Goal: Register for event/course

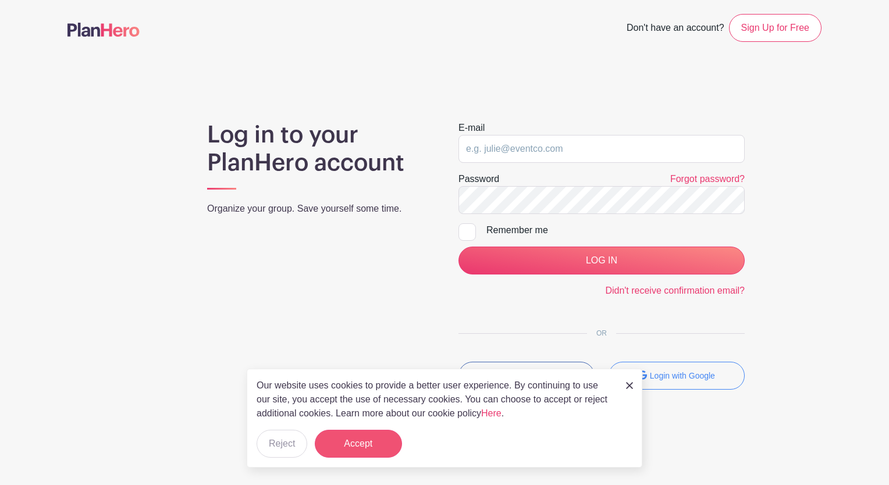
type input "[EMAIL_ADDRESS][DOMAIN_NAME]"
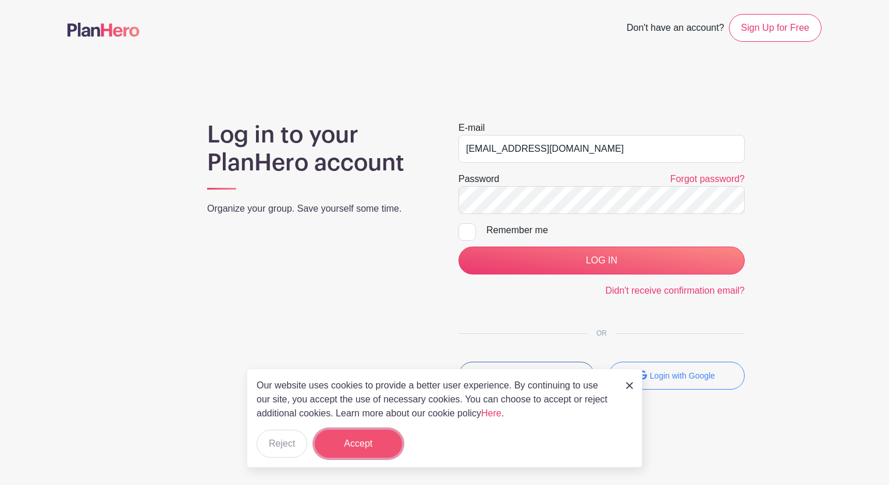
click at [354, 453] on button "Accept" at bounding box center [358, 444] width 87 height 28
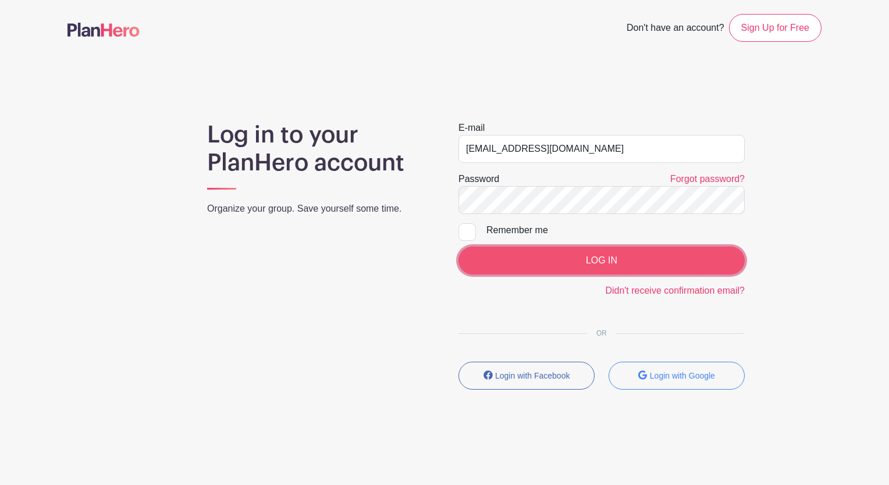
click at [676, 257] on input "LOG IN" at bounding box center [601, 261] width 286 height 28
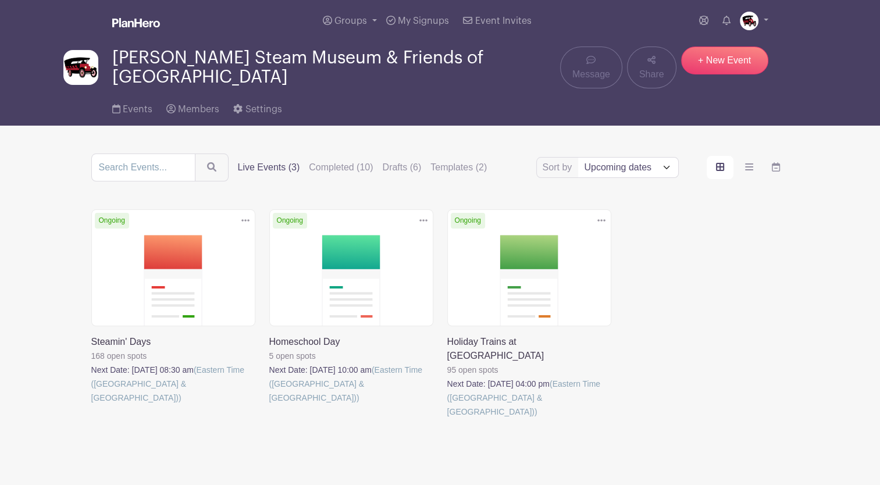
click at [91, 405] on link at bounding box center [91, 405] width 0 height 0
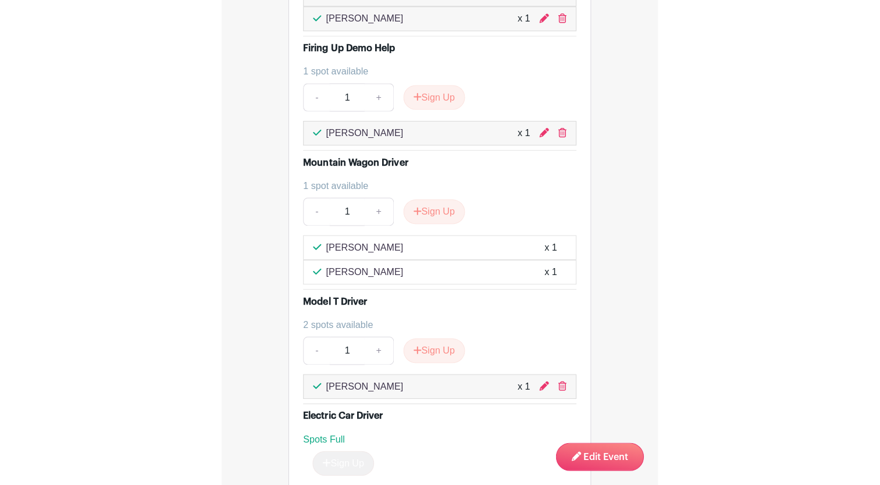
scroll to position [2094, 0]
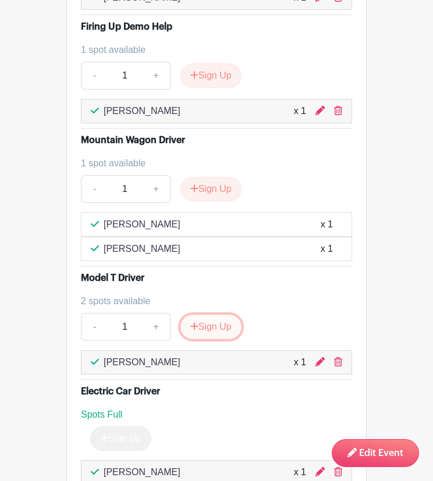
click at [207, 315] on button "Sign Up" at bounding box center [210, 327] width 61 height 24
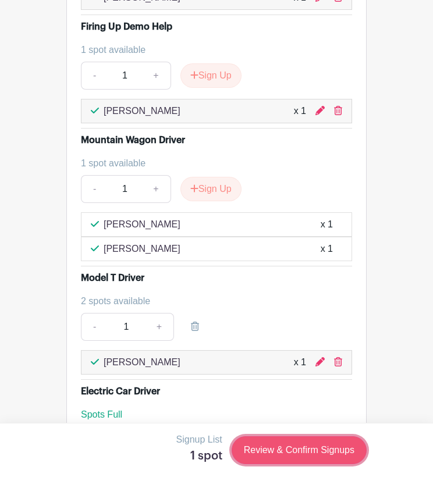
click at [284, 450] on link "Review & Confirm Signups" at bounding box center [299, 450] width 135 height 28
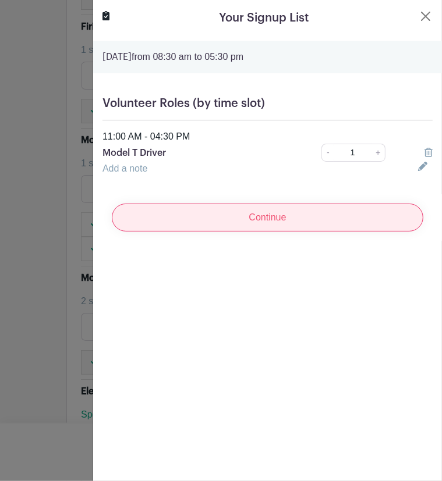
click at [309, 214] on input "Continue" at bounding box center [267, 218] width 311 height 28
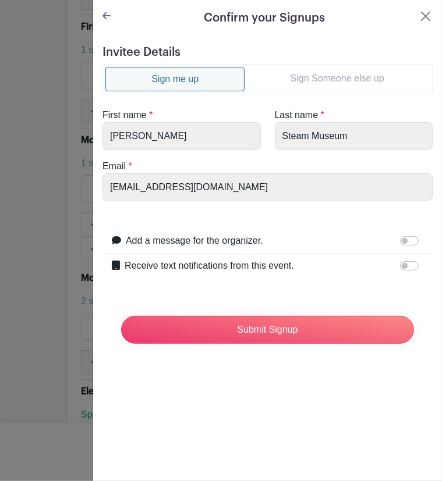
click at [341, 85] on link "Sign Someone else up" at bounding box center [336, 78] width 185 height 23
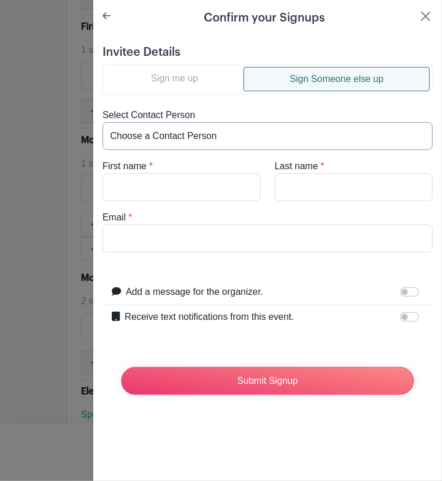
click at [315, 132] on select "Choose a Contact Person Aiden Klein (atklein3@icloud.com) Anne Cleary (clearyak…" at bounding box center [267, 136] width 330 height 28
select select "tjtrout462@gmail.com"
click at [102, 122] on select "Choose a Contact Person Aiden Klein (atklein3@icloud.com) Anne Cleary (clearyak…" at bounding box center [267, 136] width 330 height 28
type input "John"
type input "Trout"
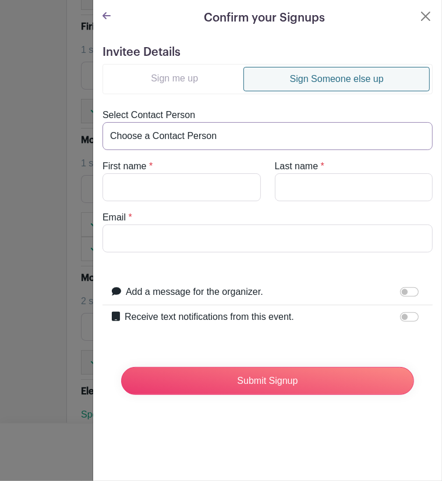
type input "tjtrout462@gmail.com"
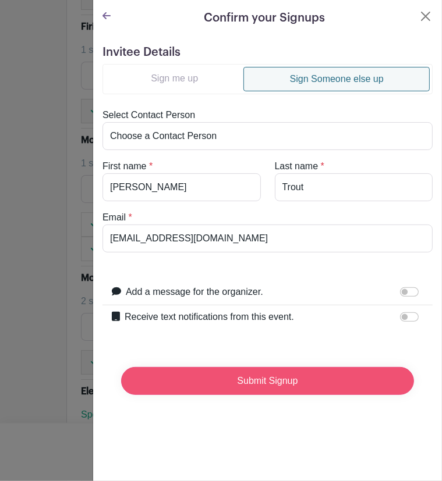
click at [312, 382] on input "Submit Signup" at bounding box center [267, 381] width 293 height 28
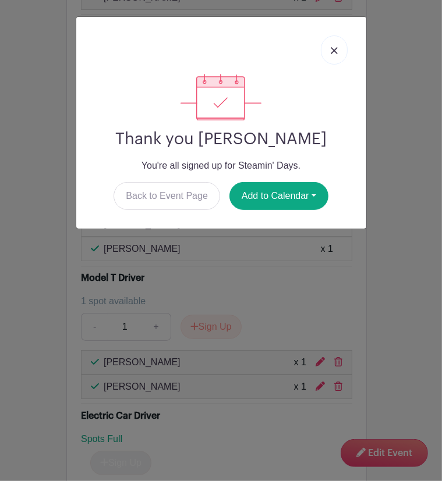
click at [336, 45] on link at bounding box center [334, 49] width 27 height 29
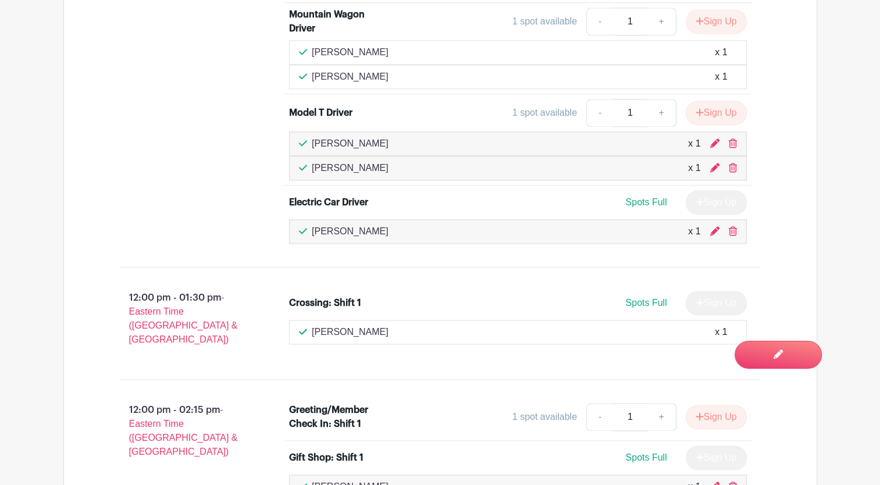
scroll to position [1571, 0]
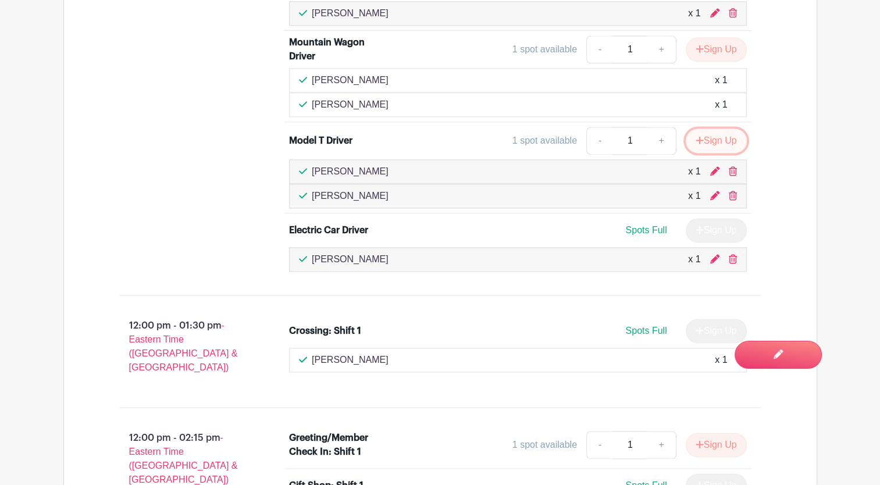
click at [707, 129] on button "Sign Up" at bounding box center [716, 141] width 61 height 24
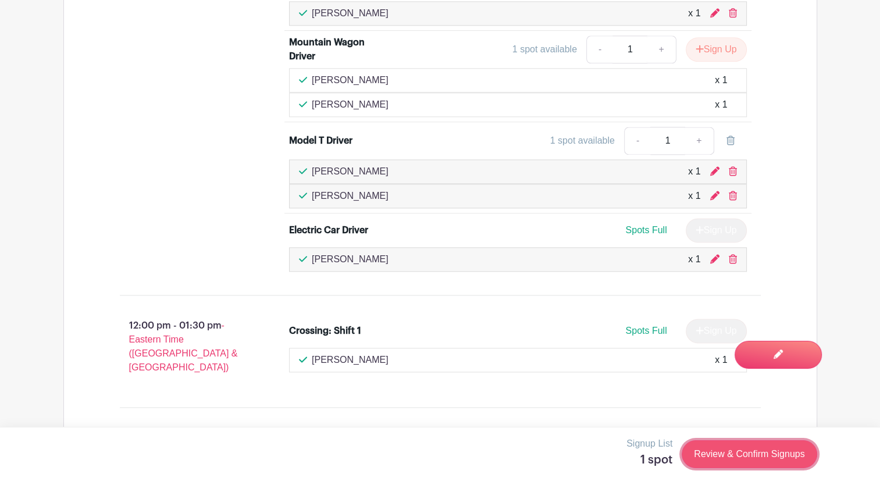
click at [723, 456] on link "Review & Confirm Signups" at bounding box center [749, 454] width 135 height 28
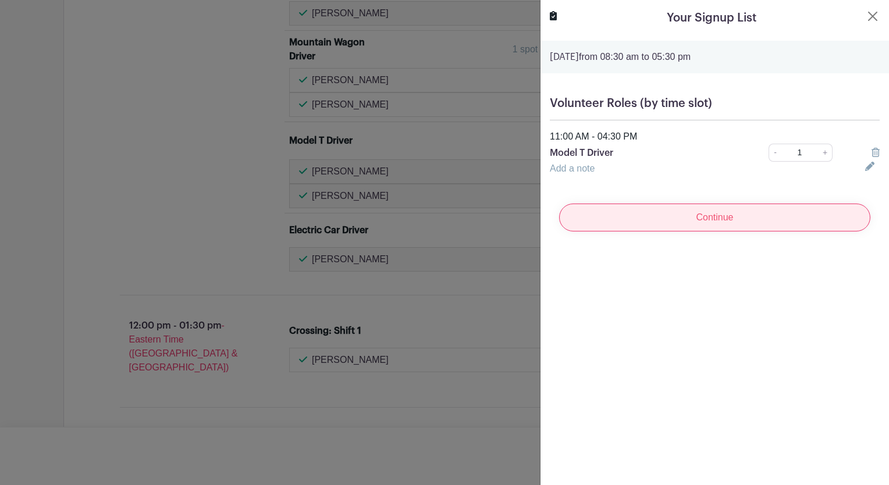
click at [737, 222] on input "Continue" at bounding box center [714, 218] width 311 height 28
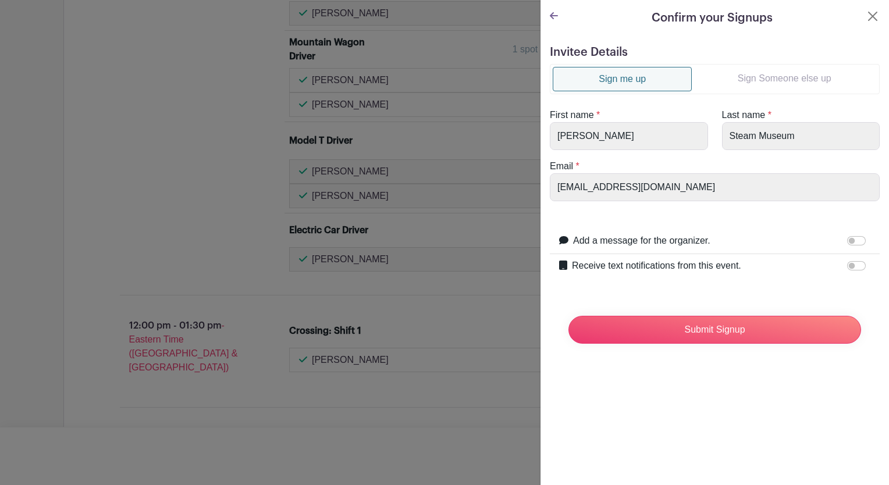
click at [800, 87] on link "Sign Someone else up" at bounding box center [784, 78] width 185 height 23
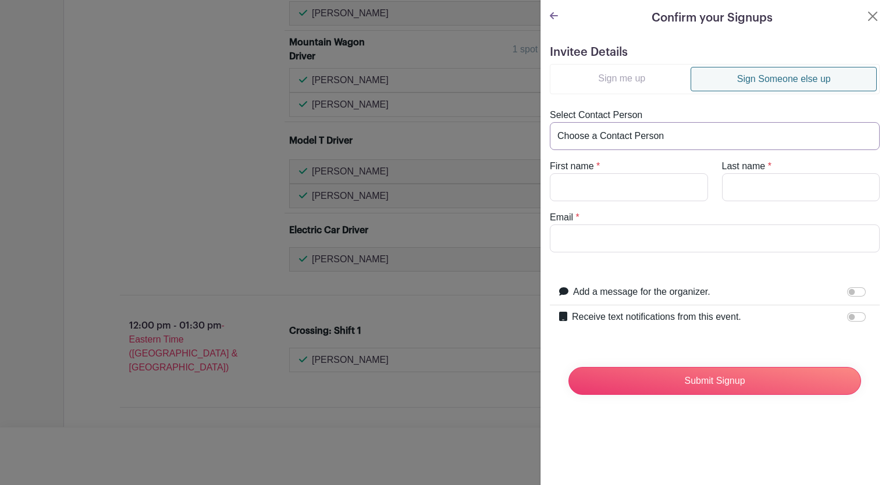
click at [743, 137] on select "Choose a Contact Person Aiden Klein (atklein3@icloud.com) Anne Cleary (clearyak…" at bounding box center [715, 136] width 330 height 28
select select "lastchancegarage13@outlook.com"
click at [550, 122] on select "Choose a Contact Person Aiden Klein (atklein3@icloud.com) Anne Cleary (clearyak…" at bounding box center [715, 136] width 330 height 28
type input "Lou"
type input "Mandich"
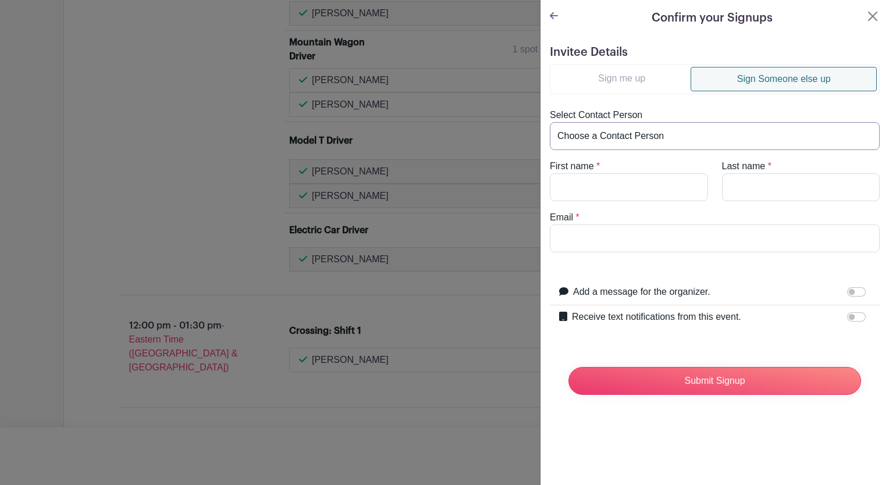
type input "lastchancegarage13@outlook.com"
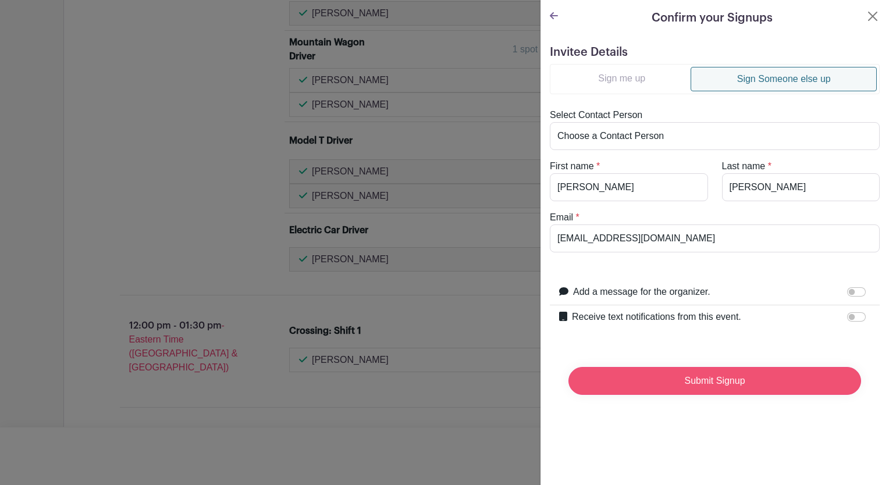
click at [759, 384] on input "Submit Signup" at bounding box center [714, 381] width 293 height 28
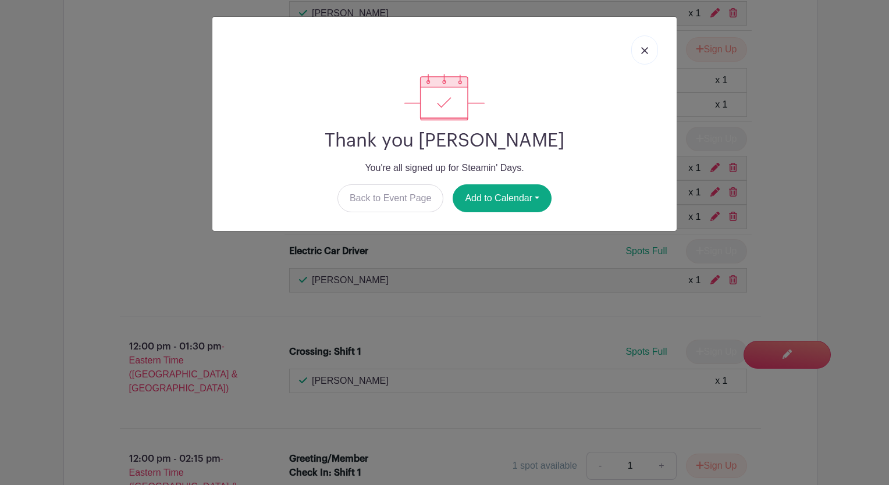
click at [640, 55] on link at bounding box center [644, 49] width 27 height 29
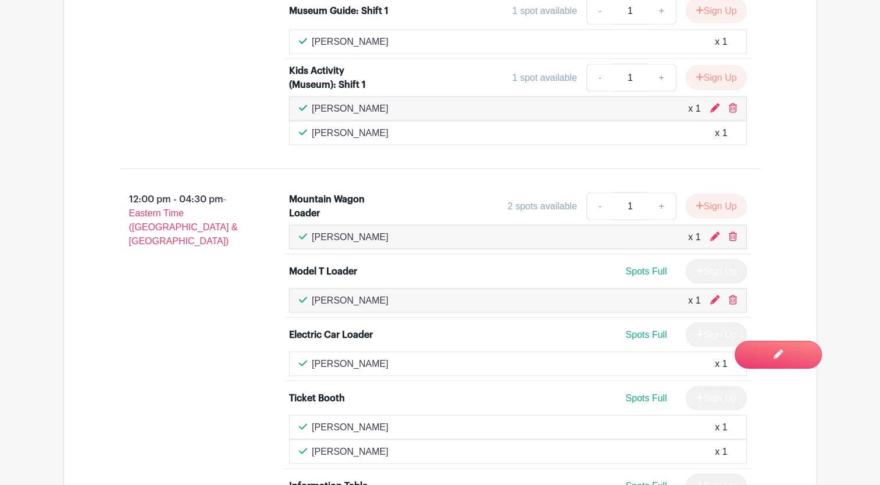
scroll to position [2222, 0]
